Goal: Task Accomplishment & Management: Manage account settings

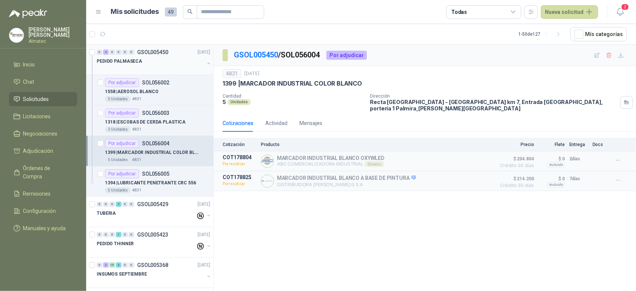
click at [203, 59] on div "PEDIDO PALMASECA" at bounding box center [154, 64] width 115 height 15
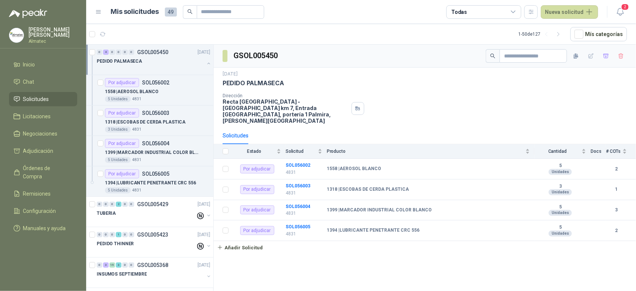
click at [473, 102] on div "Dirección Recta [GEOGRAPHIC_DATA] - [GEOGRAPHIC_DATA] km 7, Entrada [GEOGRAPHIC…" at bounding box center [425, 108] width 405 height 31
click at [154, 95] on p "1558 | AEROSOL BLANCO" at bounding box center [132, 91] width 54 height 7
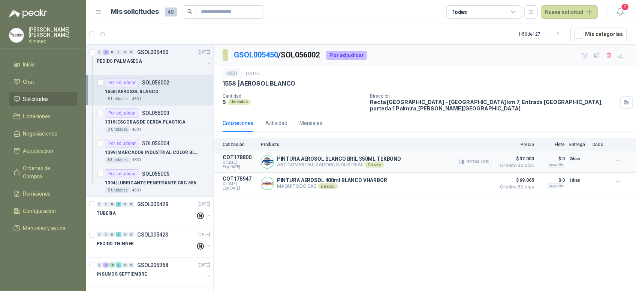
click at [477, 157] on button "Detalles" at bounding box center [474, 162] width 35 height 10
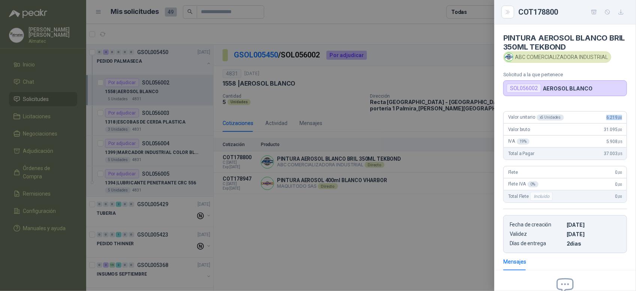
drag, startPoint x: 601, startPoint y: 119, endPoint x: 621, endPoint y: 118, distance: 20.3
click at [621, 118] on article "Valor unitario x 5 Unidades 6.219 ,00 Valor bruto 31.095 ,00 IVA 19 % 5.908 ,05…" at bounding box center [566, 135] width 124 height 49
copy span "6.219 ,00"
drag, startPoint x: 393, startPoint y: 162, endPoint x: 363, endPoint y: 162, distance: 29.6
click at [392, 162] on div at bounding box center [318, 145] width 636 height 291
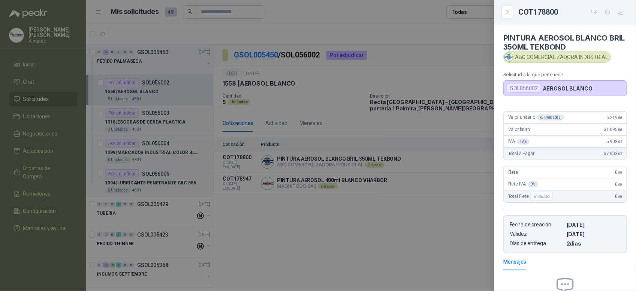
scroll to position [89, 0]
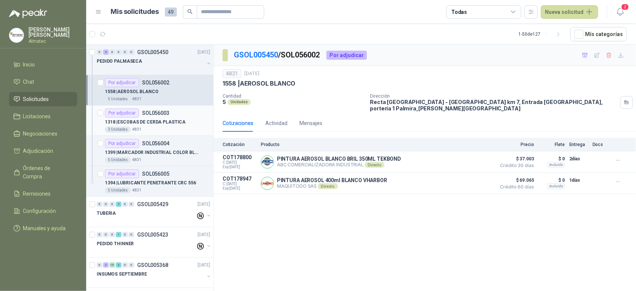
click at [164, 113] on p "SOL056003" at bounding box center [155, 112] width 27 height 5
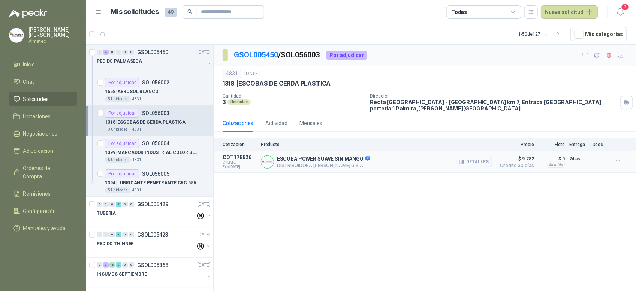
click at [477, 157] on button "Detalles" at bounding box center [474, 162] width 35 height 10
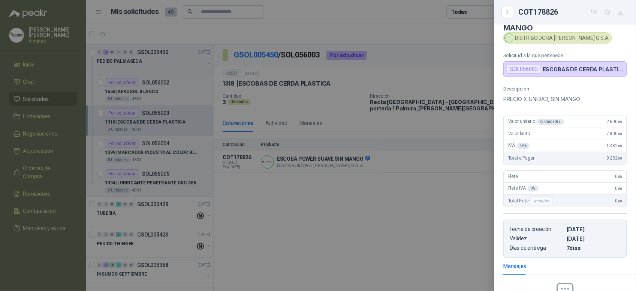
scroll to position [15, 0]
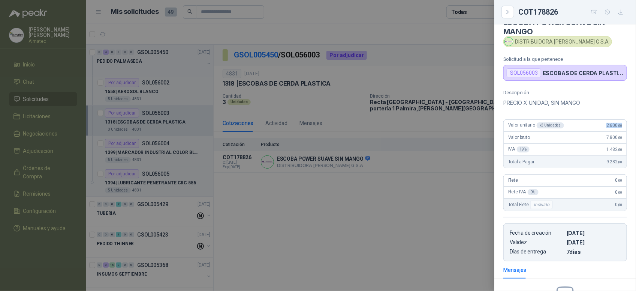
drag, startPoint x: 599, startPoint y: 126, endPoint x: 626, endPoint y: 126, distance: 27.0
click at [626, 126] on div "Descripción PRECIO X UNIDAD, SIN MANGO Valor unitario x 3 Unidades 2.600 ,00 Va…" at bounding box center [566, 175] width 142 height 171
copy span "2.600 ,00"
click at [422, 184] on div at bounding box center [318, 145] width 636 height 291
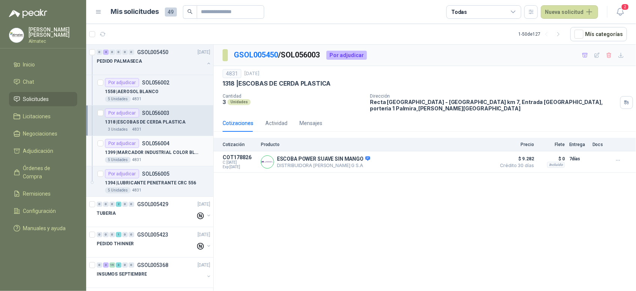
click at [150, 149] on div "1399 | MARCADOR INDUSTRIAL COLOR BLANCO" at bounding box center [157, 152] width 105 height 9
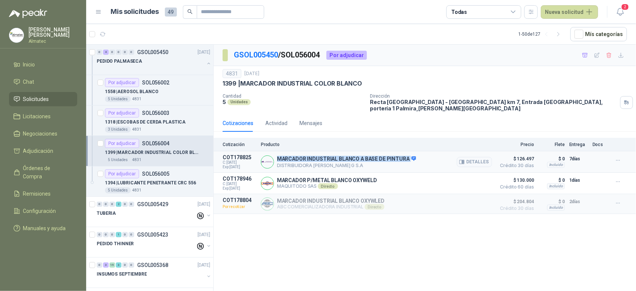
drag, startPoint x: 407, startPoint y: 154, endPoint x: 277, endPoint y: 156, distance: 130.1
click at [277, 156] on p "MARCADOR INDUSTRIAL BLANCO A BASE DE PINTURA" at bounding box center [346, 159] width 139 height 7
copy p "MARCADOR INDUSTRIAL BLANCO A BASE DE PINTURA"
click at [481, 158] on button "Detalles" at bounding box center [474, 162] width 35 height 10
click at [479, 157] on button "Detalles" at bounding box center [474, 162] width 35 height 10
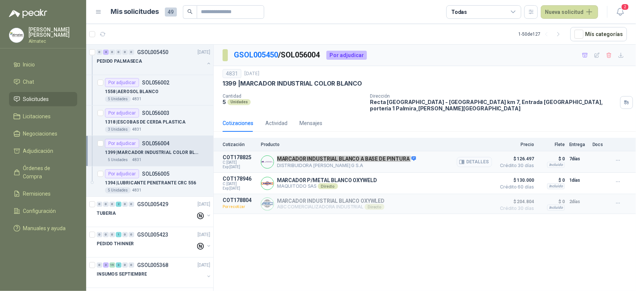
click at [475, 157] on button "Detalles" at bounding box center [474, 162] width 35 height 10
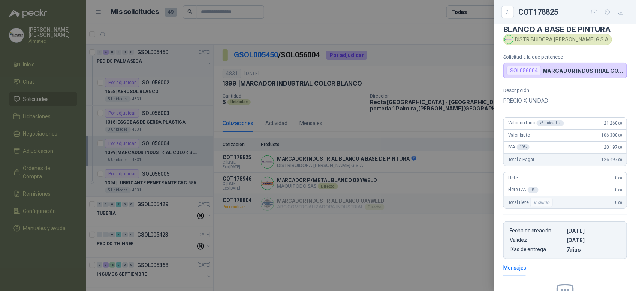
scroll to position [15, 0]
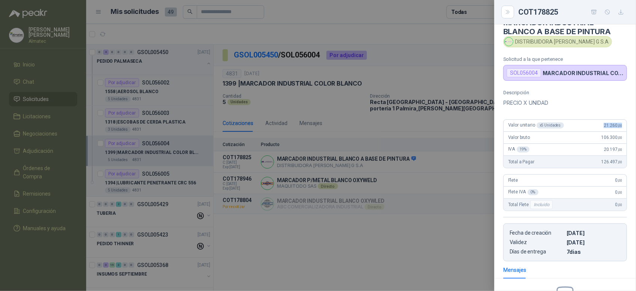
drag, startPoint x: 593, startPoint y: 130, endPoint x: 620, endPoint y: 125, distance: 27.1
click at [620, 125] on div "Valor unitario x 5 Unidades 21.260 ,00" at bounding box center [565, 126] width 123 height 12
copy span "21.260 ,00"
click at [300, 91] on div at bounding box center [318, 145] width 636 height 291
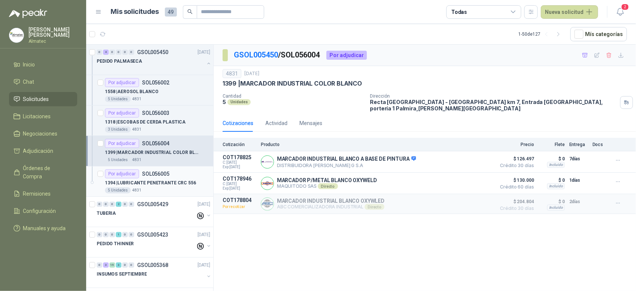
click at [149, 183] on p "1394 | LUBRICANTE PENETRANTE CRC 556" at bounding box center [150, 182] width 91 height 7
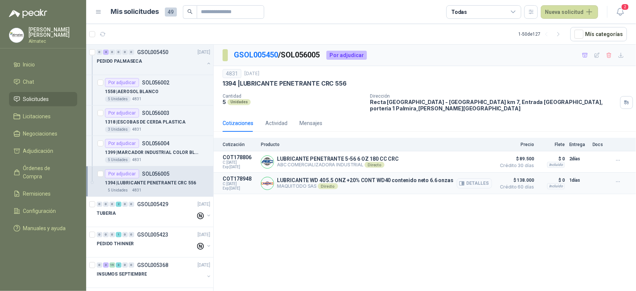
click at [466, 179] on button "Detalles" at bounding box center [474, 183] width 35 height 10
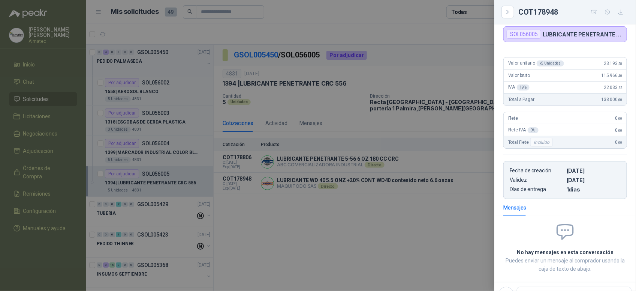
scroll to position [47, 0]
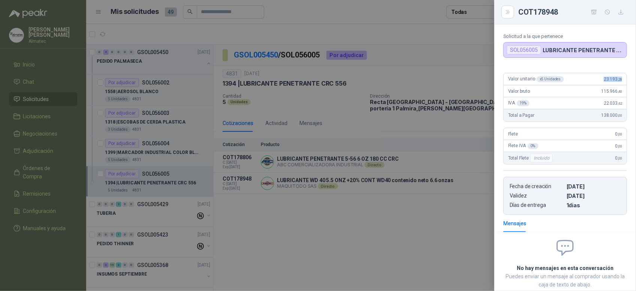
drag, startPoint x: 595, startPoint y: 81, endPoint x: 633, endPoint y: 81, distance: 37.5
click at [633, 81] on div "LUBRICANTE WD 40 5.5 ONZ +20% CONT WD40 contenido neto 6.6 onzas MAQUITODO SAS …" at bounding box center [566, 157] width 142 height 266
drag, startPoint x: 294, startPoint y: 202, endPoint x: 324, endPoint y: 194, distance: 31.1
click at [295, 202] on div at bounding box center [318, 145] width 636 height 291
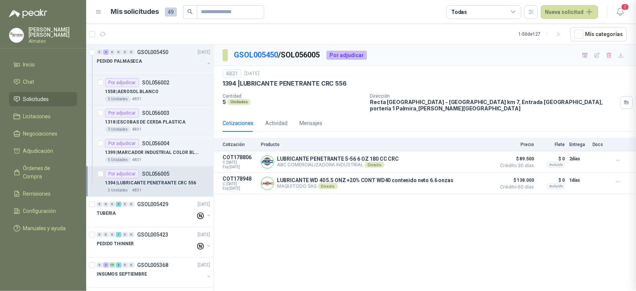
scroll to position [98, 0]
click at [600, 55] on icon "button" at bounding box center [597, 55] width 6 height 6
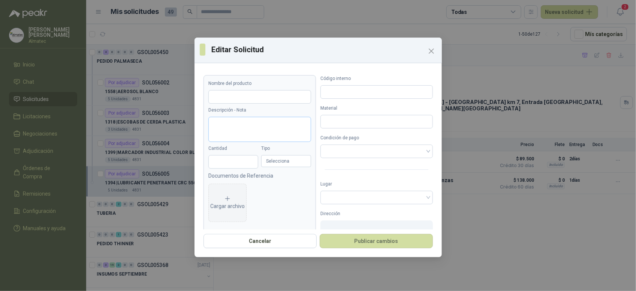
type input "**********"
type input "*"
type input "****"
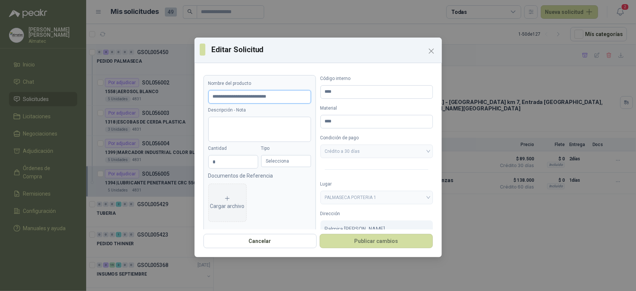
click at [300, 96] on input "**********" at bounding box center [260, 97] width 103 height 14
drag, startPoint x: 295, startPoint y: 93, endPoint x: 304, endPoint y: 98, distance: 10.3
click at [295, 93] on input "**********" at bounding box center [260, 97] width 103 height 14
type input "**********"
click at [365, 239] on button "Publicar cambios" at bounding box center [376, 241] width 113 height 14
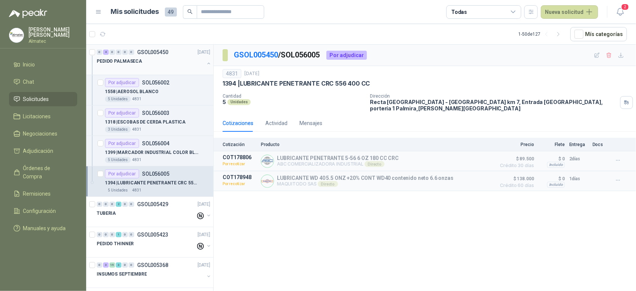
click at [206, 62] on button "button" at bounding box center [209, 63] width 6 height 6
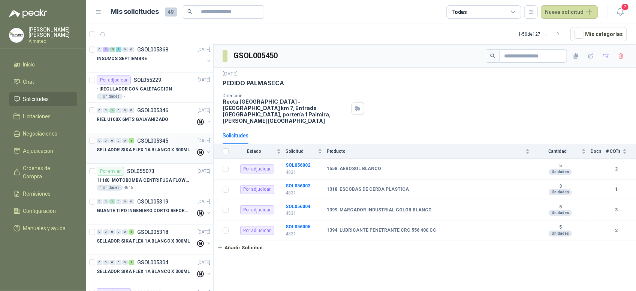
scroll to position [141, 0]
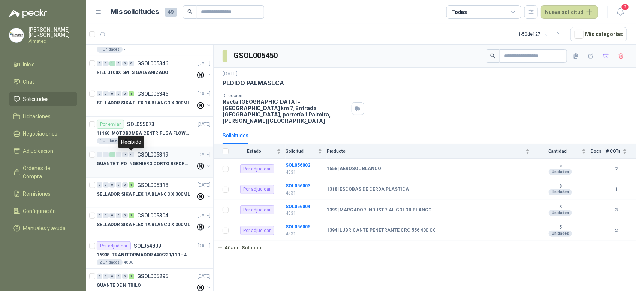
click at [128, 160] on div "GUANTE TIPO INGENIERO CORTO REFORZADO" at bounding box center [146, 163] width 99 height 9
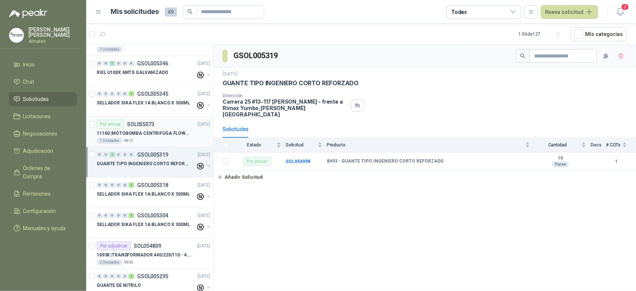
click at [162, 129] on div "Por enviar SOL055073 [DATE]" at bounding box center [154, 124] width 114 height 9
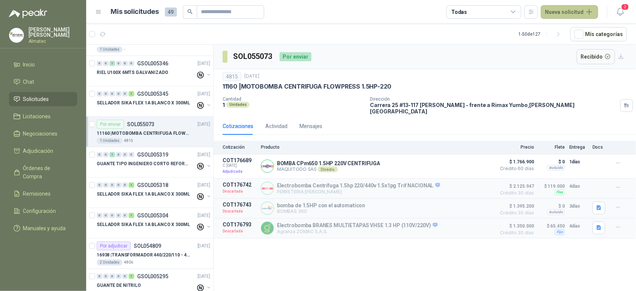
click at [580, 15] on button "Nueva solicitud" at bounding box center [569, 12] width 57 height 14
click at [570, 31] on link "Solicitud" at bounding box center [579, 29] width 64 height 13
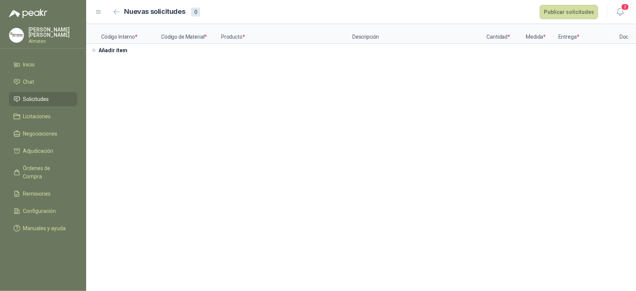
click at [126, 12] on h2 "Nuevas solicitudes" at bounding box center [155, 11] width 61 height 11
click at [117, 11] on icon "button" at bounding box center [117, 12] width 6 height 6
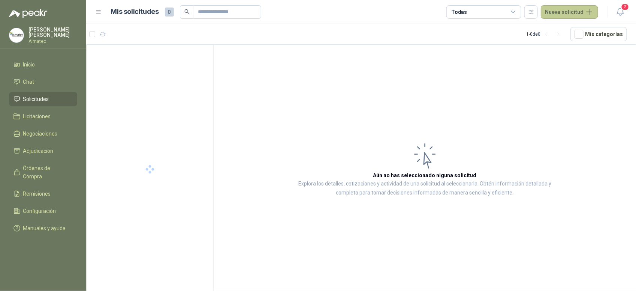
click at [580, 13] on button "Nueva solicitud" at bounding box center [569, 12] width 57 height 14
click at [578, 42] on link "Solicitud grupal" at bounding box center [579, 42] width 64 height 13
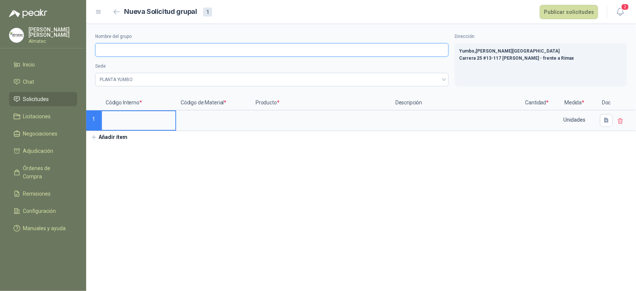
click at [107, 46] on input "Nombre del grupo" at bounding box center [272, 50] width 354 height 14
type input "**********"
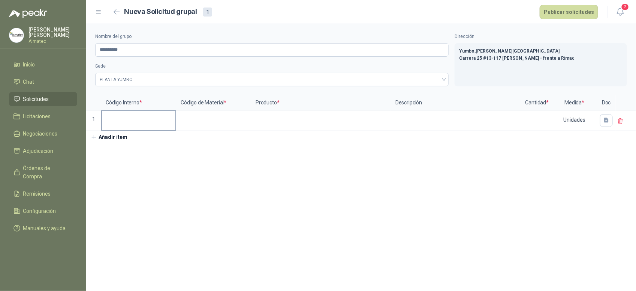
click at [132, 126] on input at bounding box center [139, 118] width 74 height 15
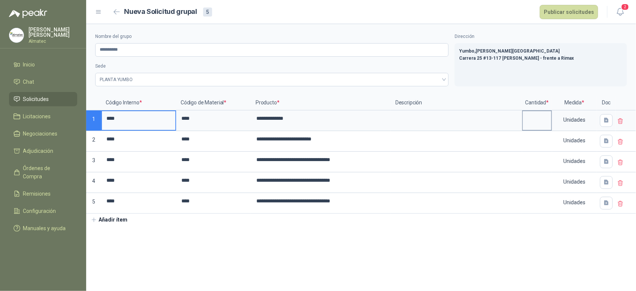
click at [537, 120] on input at bounding box center [537, 118] width 29 height 15
click at [574, 12] on button "Publicar solicitudes" at bounding box center [569, 12] width 59 height 14
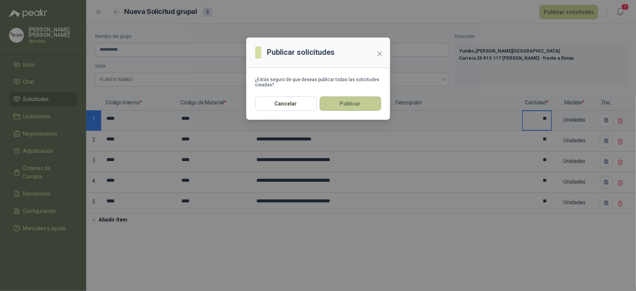
click at [347, 105] on button "Publicar" at bounding box center [351, 103] width 62 height 14
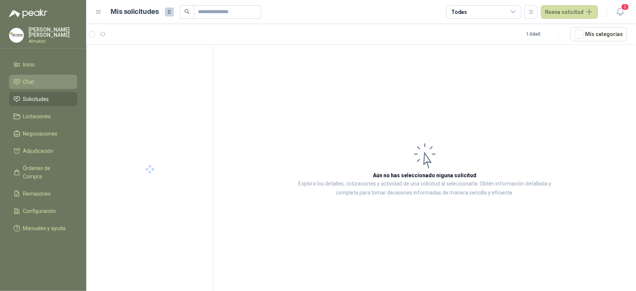
click at [48, 78] on li "Chat" at bounding box center [43, 82] width 59 height 8
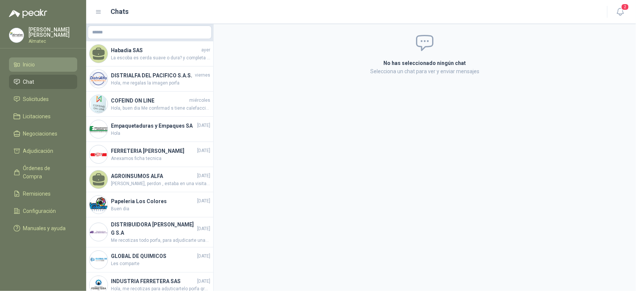
click at [47, 64] on li "Inicio" at bounding box center [43, 64] width 59 height 8
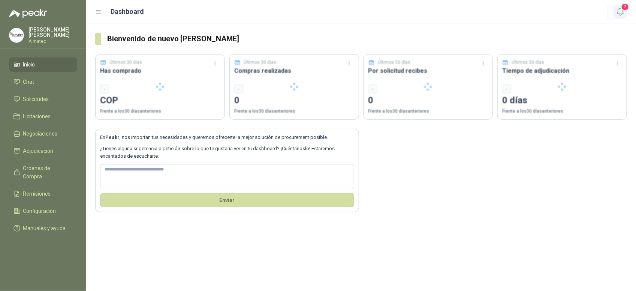
click at [623, 9] on span "2" at bounding box center [625, 6] width 8 height 7
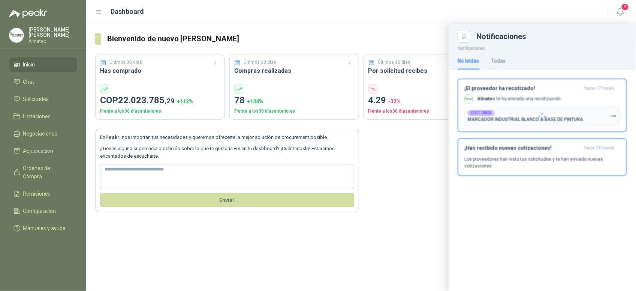
click at [529, 93] on div at bounding box center [543, 117] width 188 height 148
click at [610, 117] on button "COT178825 MARCADOR INDUSTRIAL BLANCO A BASE DE PINTURA" at bounding box center [543, 116] width 156 height 19
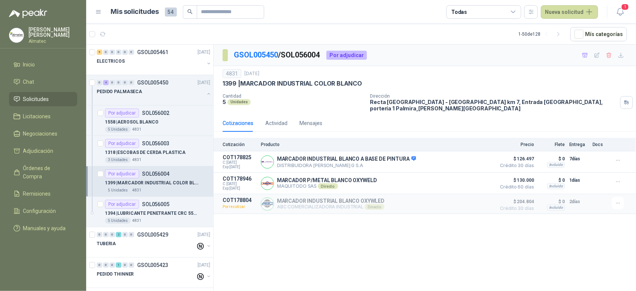
click at [597, 226] on div "GSOL005450 / SOL056004 Por adjudicar 4831 [DATE] 1399 | MARCADOR INDUSTRIAL COL…" at bounding box center [425, 169] width 423 height 249
click at [593, 241] on div "GSOL005450 / SOL056004 Por adjudicar 4831 [DATE] 1399 | MARCADOR INDUSTRIAL COL…" at bounding box center [425, 169] width 423 height 249
click at [619, 9] on icon "button" at bounding box center [620, 11] width 9 height 9
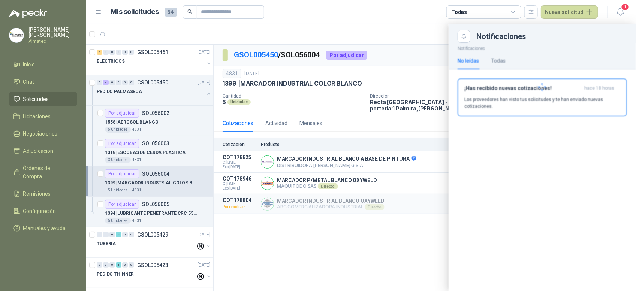
click at [507, 101] on div at bounding box center [543, 87] width 188 height 89
click at [563, 87] on h3 "¡Has recibido nuevas cotizaciones!" at bounding box center [523, 88] width 117 height 6
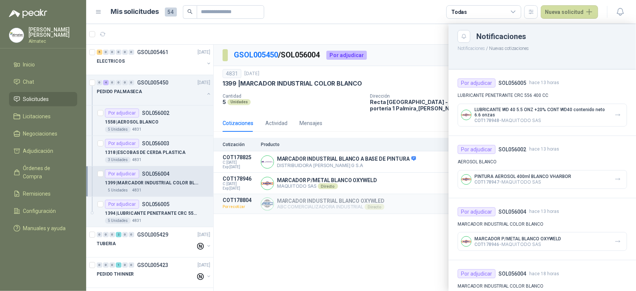
click at [606, 114] on div "LUBRICANTE WD 40 5.5 ONZ +20% CONT WD40 contenido neto 6.6 onzas COT178948 - MA…" at bounding box center [543, 115] width 170 height 23
click at [612, 113] on button "button" at bounding box center [618, 115] width 12 height 12
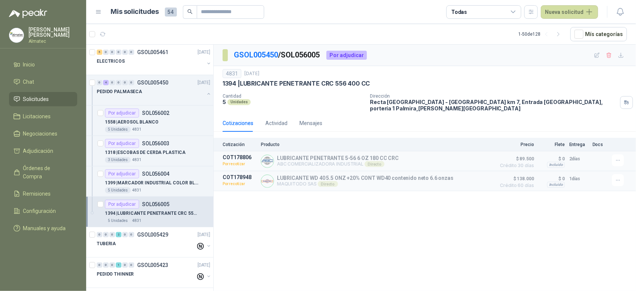
click at [577, 95] on p "Dirección" at bounding box center [494, 95] width 247 height 5
click at [178, 158] on div "3 Unidades 4831" at bounding box center [157, 160] width 105 height 6
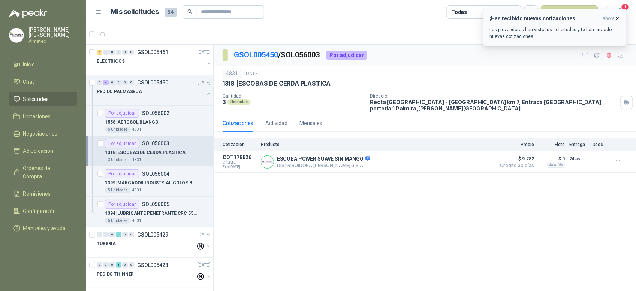
click at [563, 32] on p "Los proveedores han visto tus solicitudes y te han enviado nuevas cotizaciones." at bounding box center [555, 33] width 131 height 14
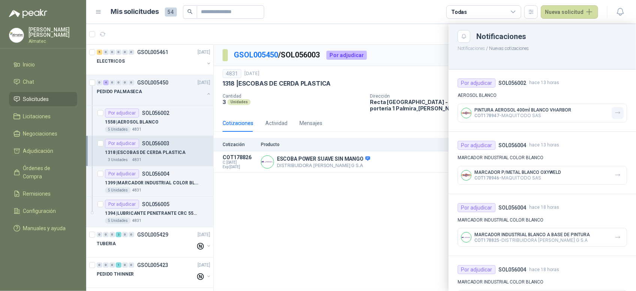
click at [615, 117] on button "button" at bounding box center [618, 113] width 12 height 12
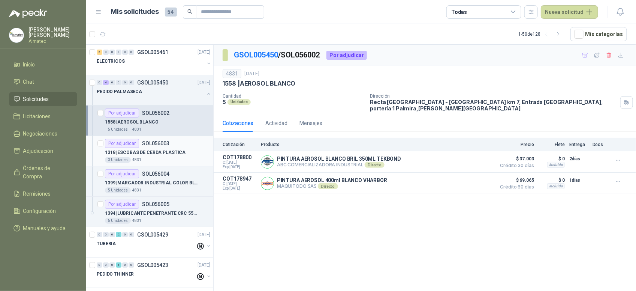
click at [171, 150] on p "1318 | ESCOBAS [PERSON_NAME] PLASTICA" at bounding box center [145, 152] width 81 height 7
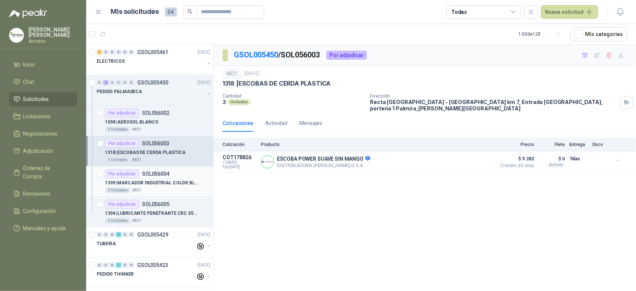
click at [170, 173] on div "Por adjudicar SOL056004" at bounding box center [157, 173] width 105 height 9
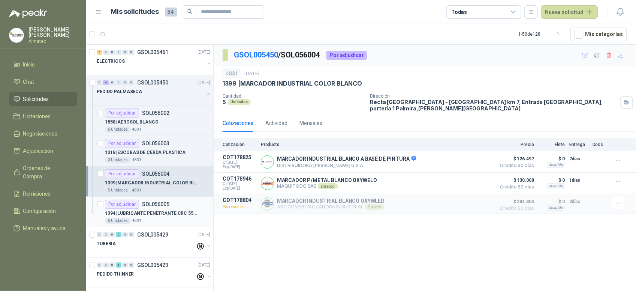
click at [182, 207] on div "Por adjudicar SOL056005" at bounding box center [157, 204] width 105 height 9
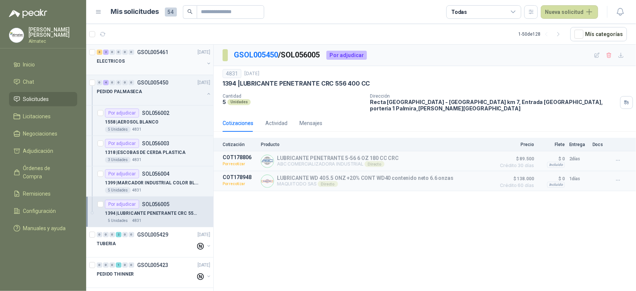
click at [143, 60] on div "ELECTRICOS" at bounding box center [151, 61] width 108 height 9
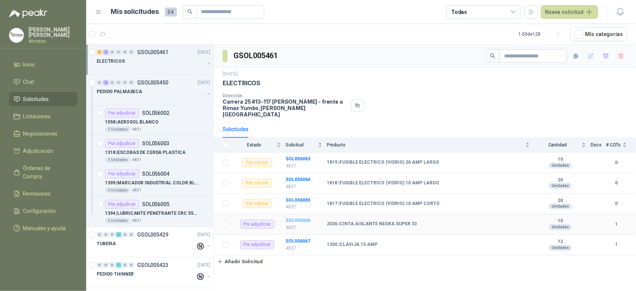
click at [299, 218] on b "SOL056066" at bounding box center [298, 220] width 25 height 5
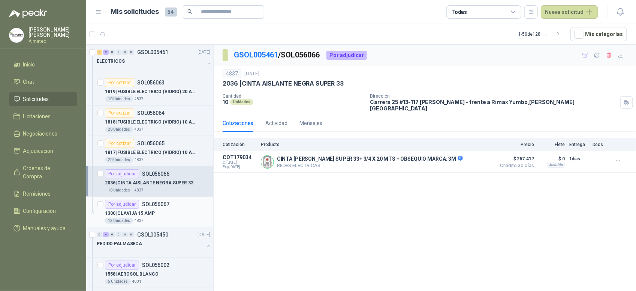
click at [174, 212] on div "1300 | CLAVIJA 15 AMP" at bounding box center [157, 213] width 105 height 9
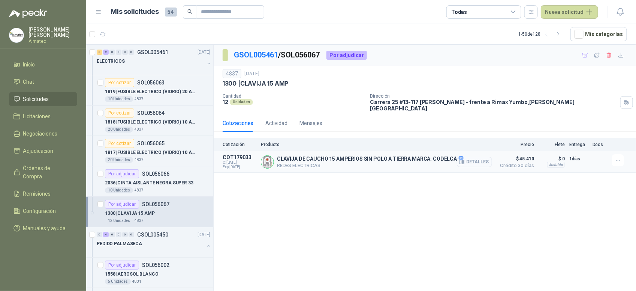
click at [465, 159] on icon "button" at bounding box center [462, 162] width 6 height 6
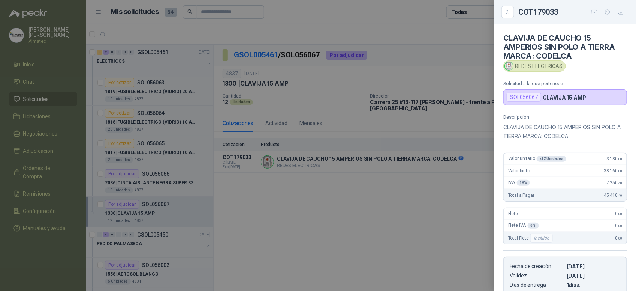
click at [207, 187] on div at bounding box center [318, 145] width 636 height 291
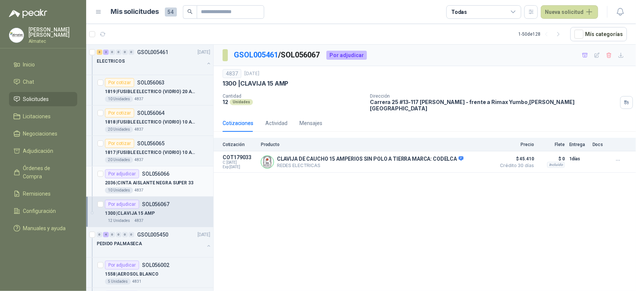
click at [169, 186] on p "2036 | CINTA AISLANTE NEGRA SUPER 33" at bounding box center [149, 182] width 89 height 7
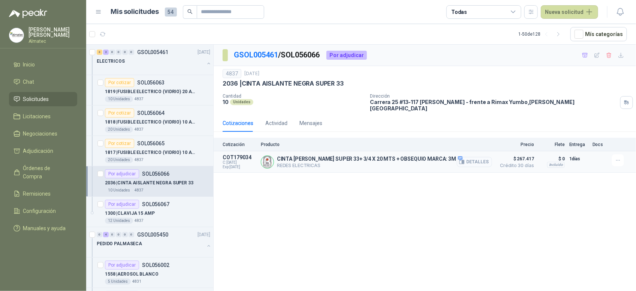
drag, startPoint x: 478, startPoint y: 162, endPoint x: 473, endPoint y: 161, distance: 5.1
click at [477, 162] on button "Detalles" at bounding box center [474, 162] width 35 height 10
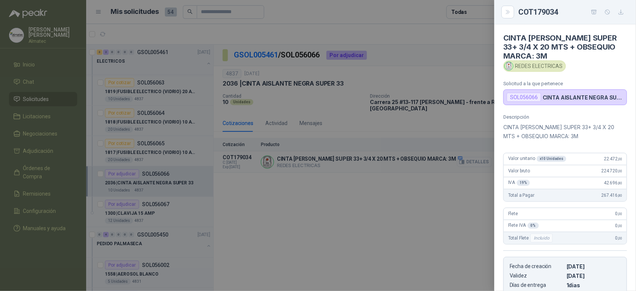
scroll to position [127, 0]
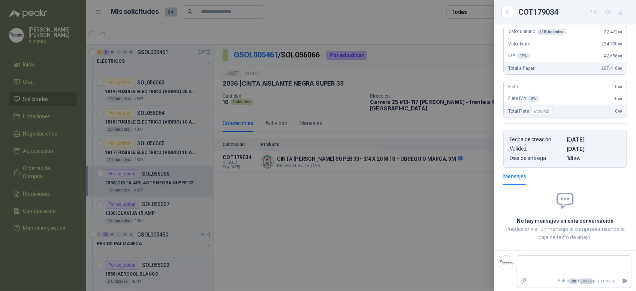
click at [297, 229] on div at bounding box center [318, 145] width 636 height 291
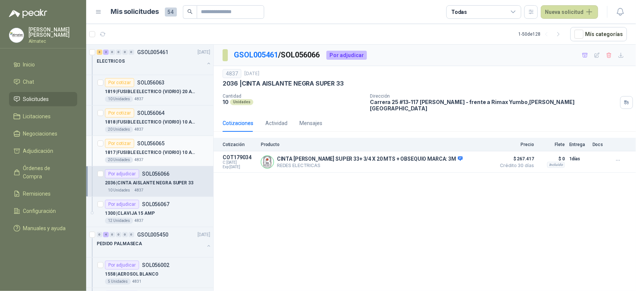
click at [155, 155] on p "1817 | FUSIBLE ELECTRICO (VIDRIO) 10 AMP CORTO" at bounding box center [151, 152] width 93 height 7
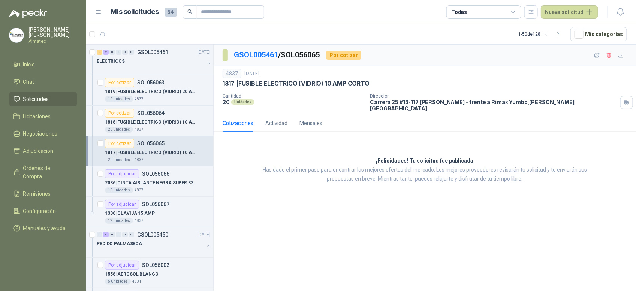
click at [603, 140] on div "¡Felicidades! Tu solicitud fue publicada Has dado el primer paso para encontrar…" at bounding box center [425, 170] width 423 height 65
click at [319, 194] on div "¡Felicidades! Tu solicitud fue publicada Has dado el primer paso para encontrar…" at bounding box center [425, 170] width 423 height 65
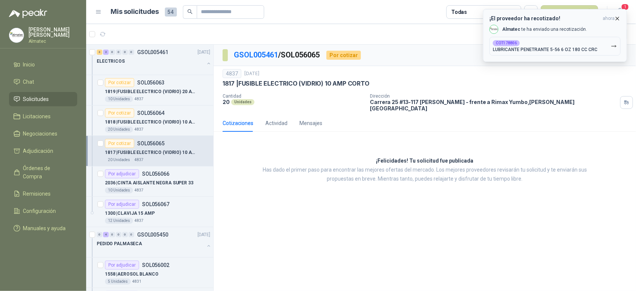
click at [554, 36] on div "¡El proveedor ha recotizado! ahora Almatec te ha enviado una recotización. COT1…" at bounding box center [555, 35] width 131 height 40
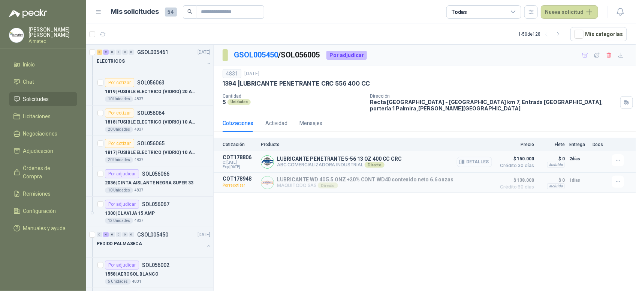
click at [479, 157] on button "Detalles" at bounding box center [474, 162] width 35 height 10
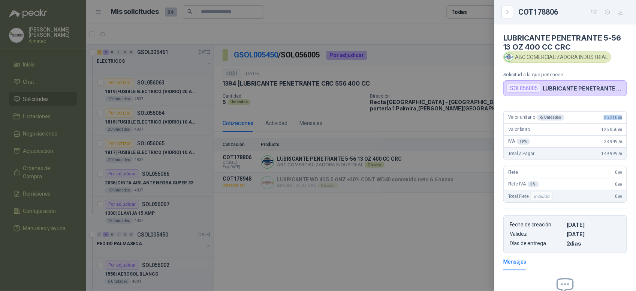
drag, startPoint x: 598, startPoint y: 114, endPoint x: 627, endPoint y: 113, distance: 28.9
click at [627, 113] on div "Valor unitario x 5 Unidades 25.210 ,00 Valor bruto 126.050 ,00 IVA 19 % 23.949 …" at bounding box center [566, 179] width 142 height 148
copy span "25.210 ,00"
click at [338, 249] on div at bounding box center [318, 145] width 636 height 291
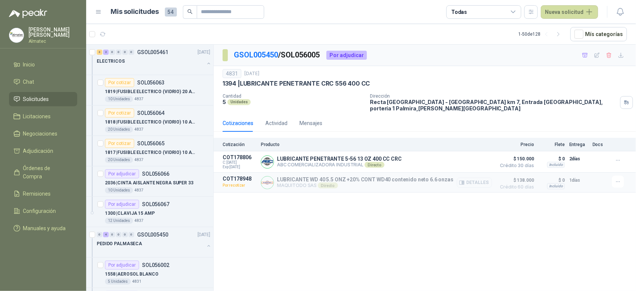
click at [482, 180] on button "Detalles" at bounding box center [474, 182] width 35 height 10
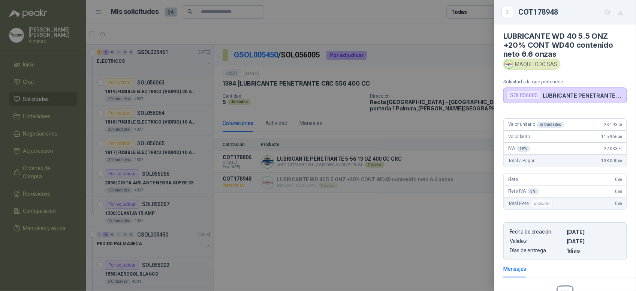
scroll to position [0, 0]
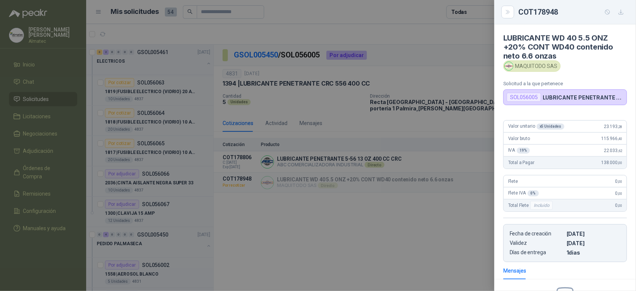
click at [446, 199] on div at bounding box center [318, 145] width 636 height 291
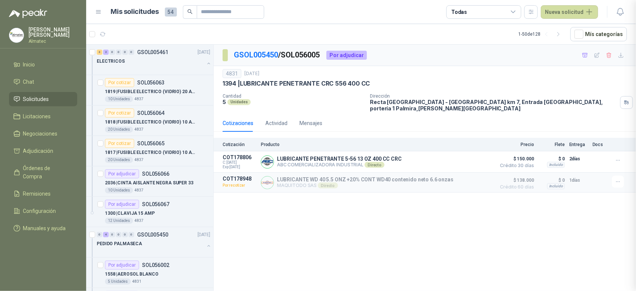
scroll to position [98, 0]
click at [206, 65] on button "button" at bounding box center [209, 63] width 6 height 6
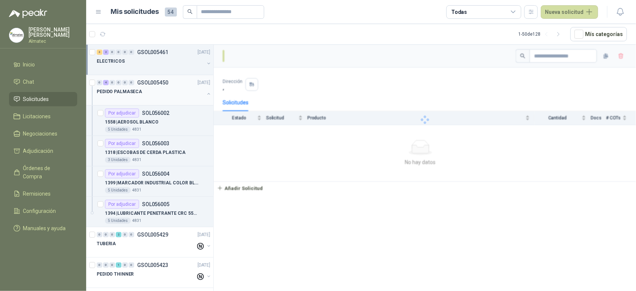
click at [206, 95] on button "button" at bounding box center [209, 94] width 6 height 6
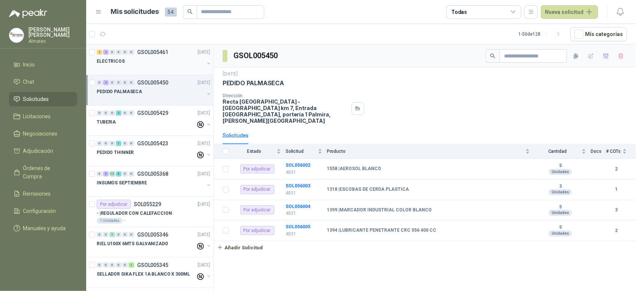
click at [147, 68] on div at bounding box center [151, 69] width 108 height 6
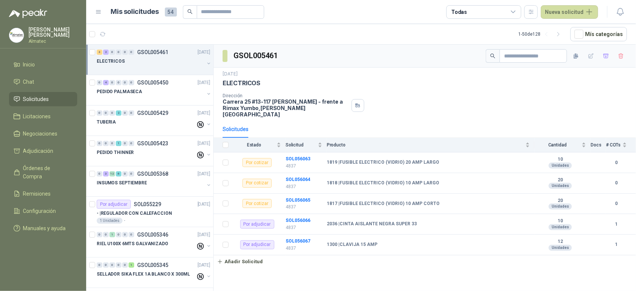
drag, startPoint x: 568, startPoint y: 284, endPoint x: 559, endPoint y: 280, distance: 10.4
click at [568, 284] on div "GSOL005461 16 sept, 2025 ELECTRICOS Dirección Carrera 25 #13-117 Cencar Yumbo -…" at bounding box center [425, 169] width 423 height 249
click at [554, 277] on div "GSOL005461 16 sept, 2025 ELECTRICOS Dirección Carrera 25 #13-117 Cencar Yumbo -…" at bounding box center [425, 169] width 423 height 249
click at [605, 98] on div "Dirección Carrera 25 #13-117 Cencar Yumbo - frente a Rimax Yumbo , Valle del Ca…" at bounding box center [425, 105] width 405 height 24
